Goal: Information Seeking & Learning: Learn about a topic

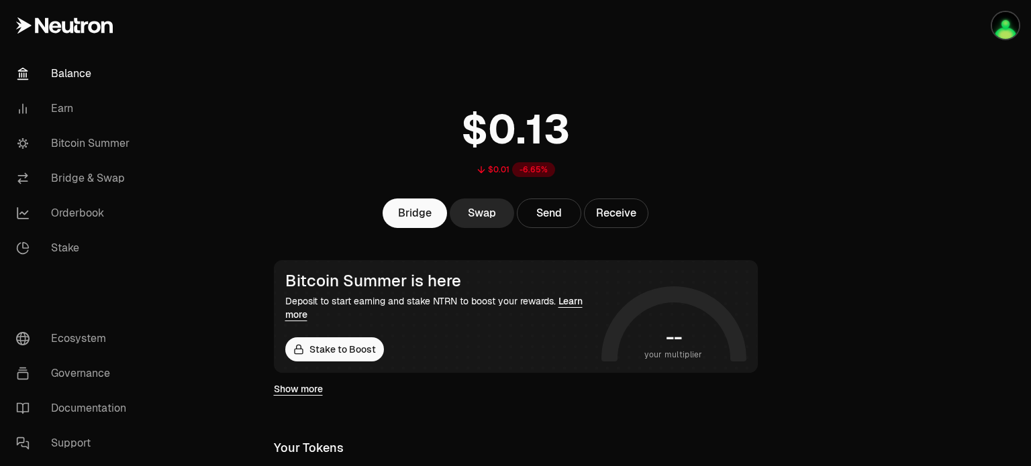
scroll to position [134, 0]
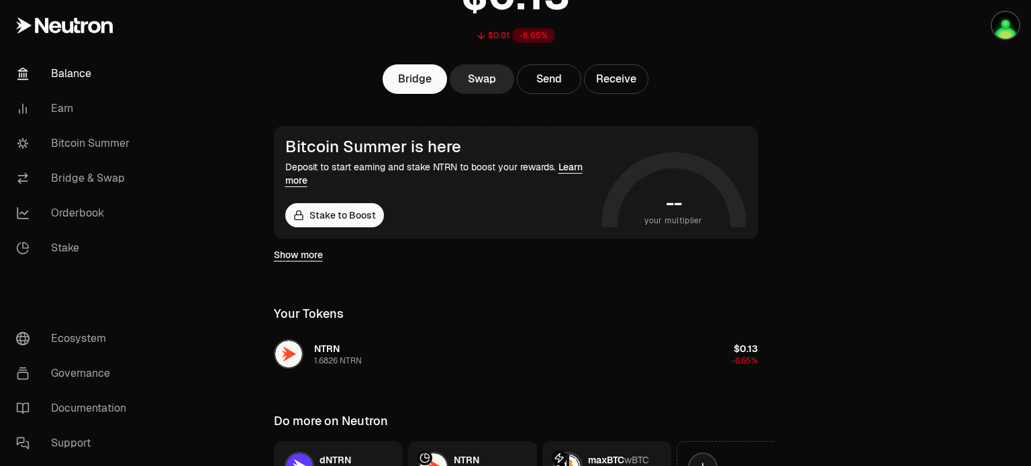
drag, startPoint x: 303, startPoint y: 254, endPoint x: 927, endPoint y: 221, distance: 624.9
click at [303, 254] on link "Show more" at bounding box center [298, 254] width 49 height 13
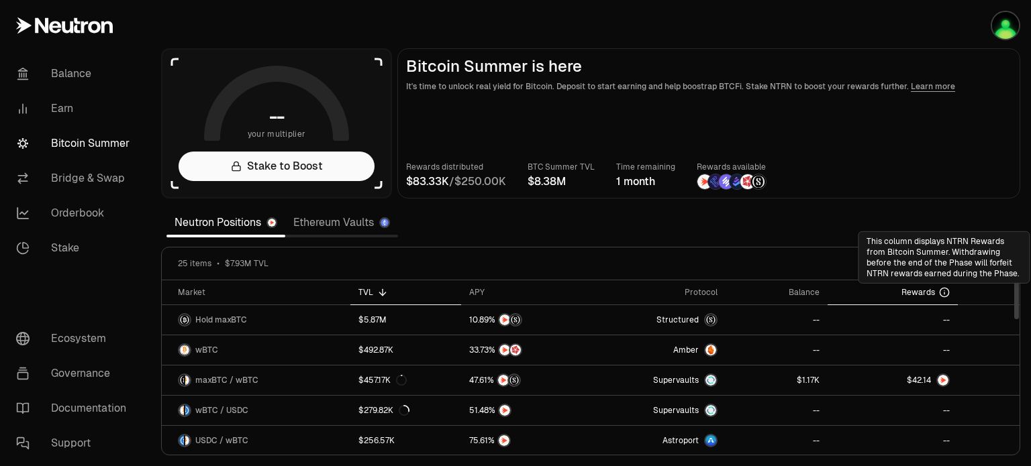
click at [945, 292] on icon at bounding box center [944, 292] width 11 height 11
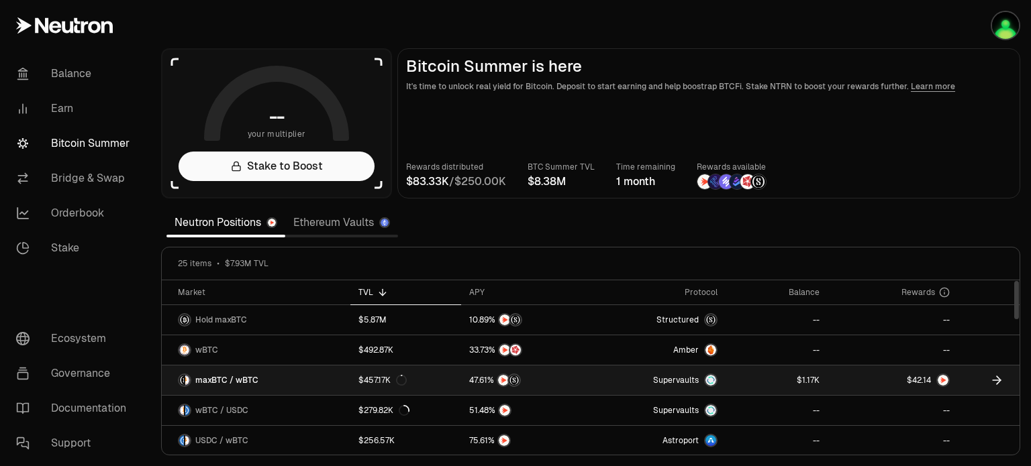
click at [843, 378] on link at bounding box center [892, 381] width 130 height 30
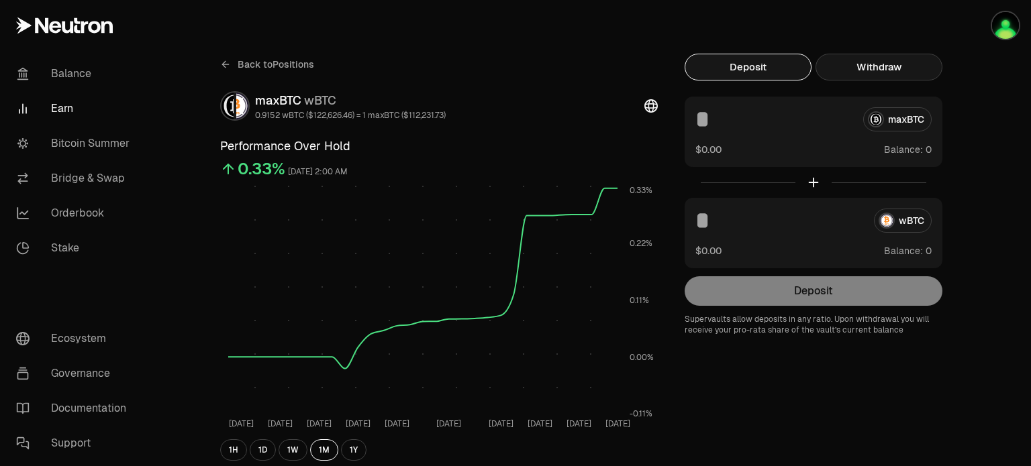
click at [880, 60] on button "Withdraw" at bounding box center [878, 67] width 127 height 27
click at [762, 58] on button "Deposit" at bounding box center [747, 67] width 127 height 27
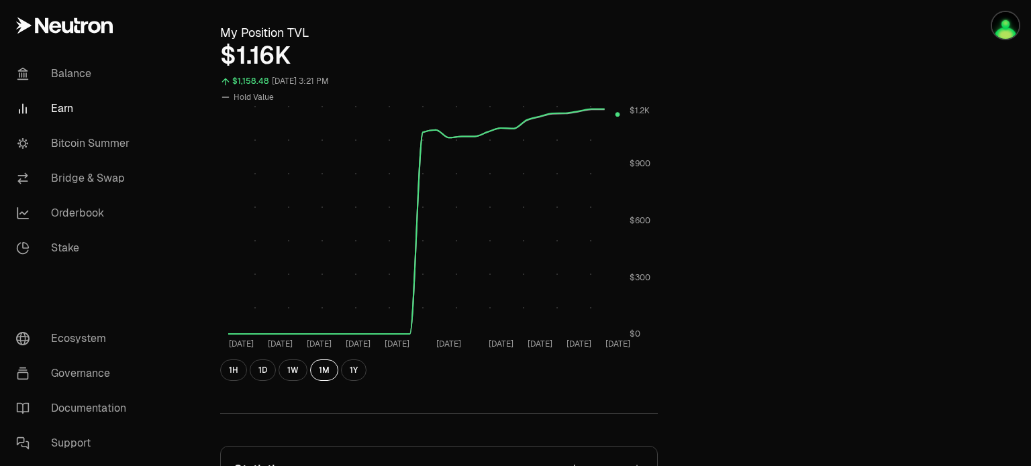
scroll to position [604, 0]
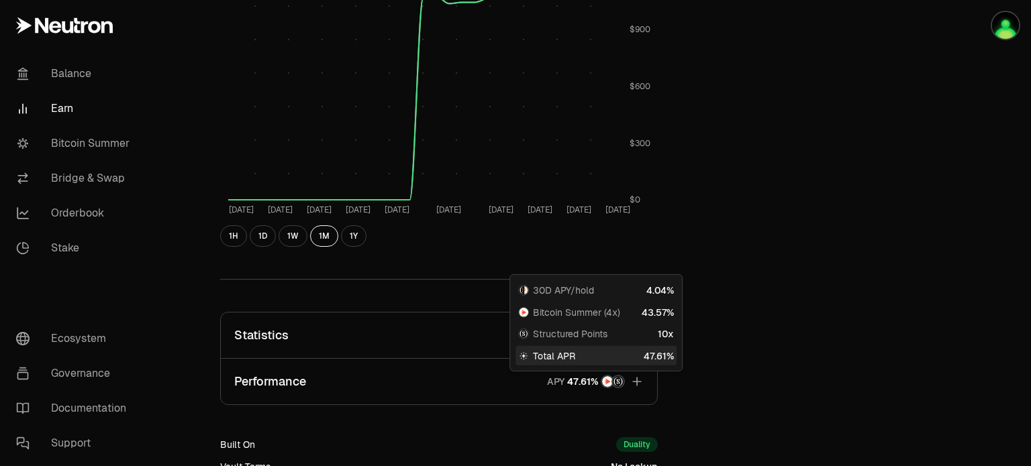
click at [644, 376] on button "Performance APY" at bounding box center [439, 382] width 436 height 46
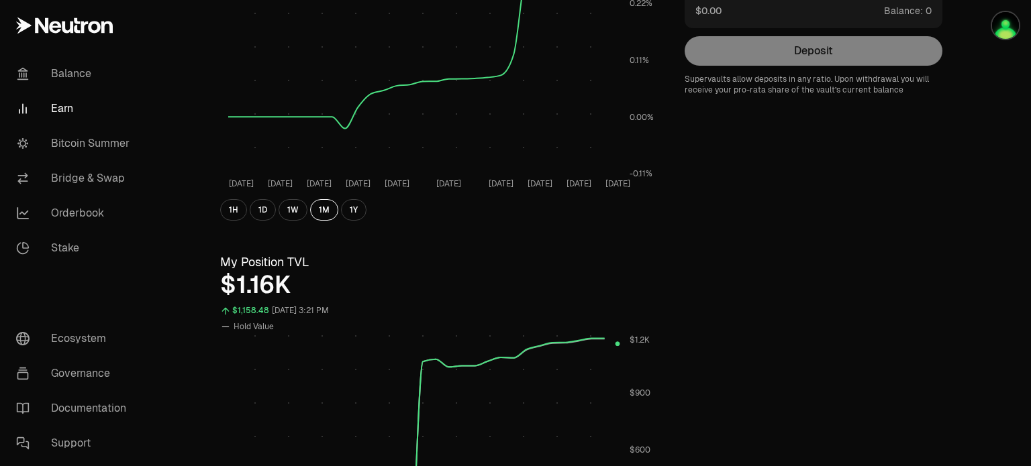
scroll to position [0, 0]
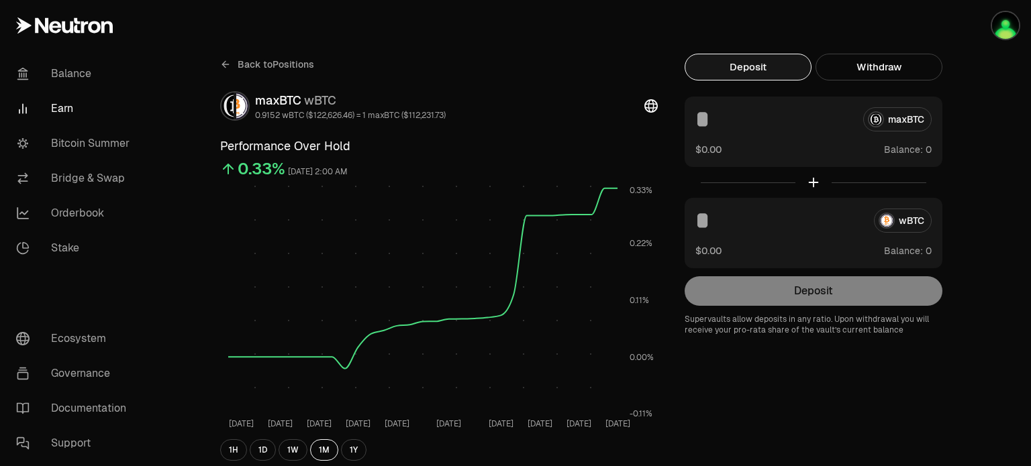
click at [225, 62] on icon at bounding box center [225, 64] width 11 height 11
